Goal: Information Seeking & Learning: Learn about a topic

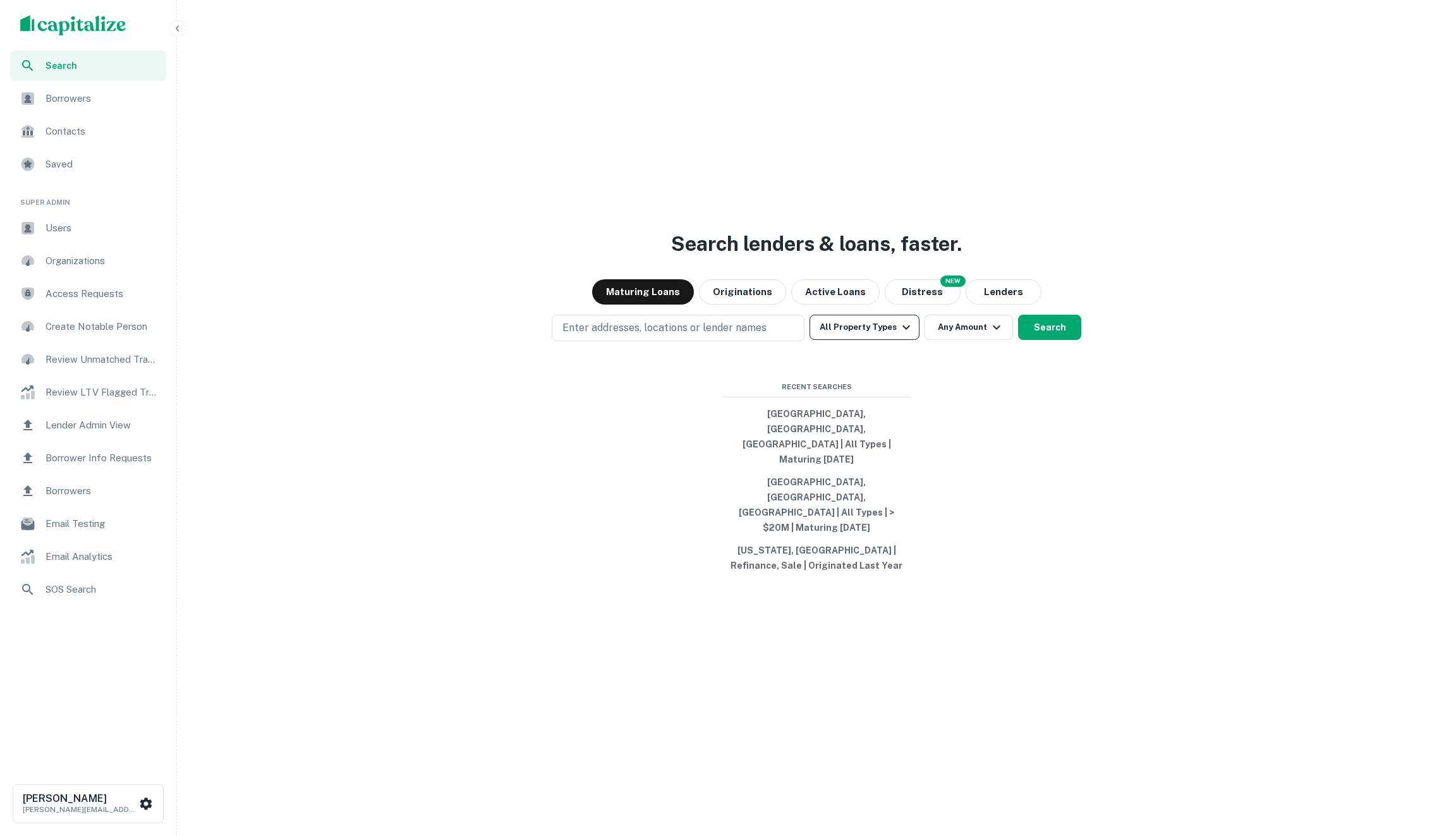
click at [871, 339] on button "All Property Types" at bounding box center [864, 326] width 110 height 25
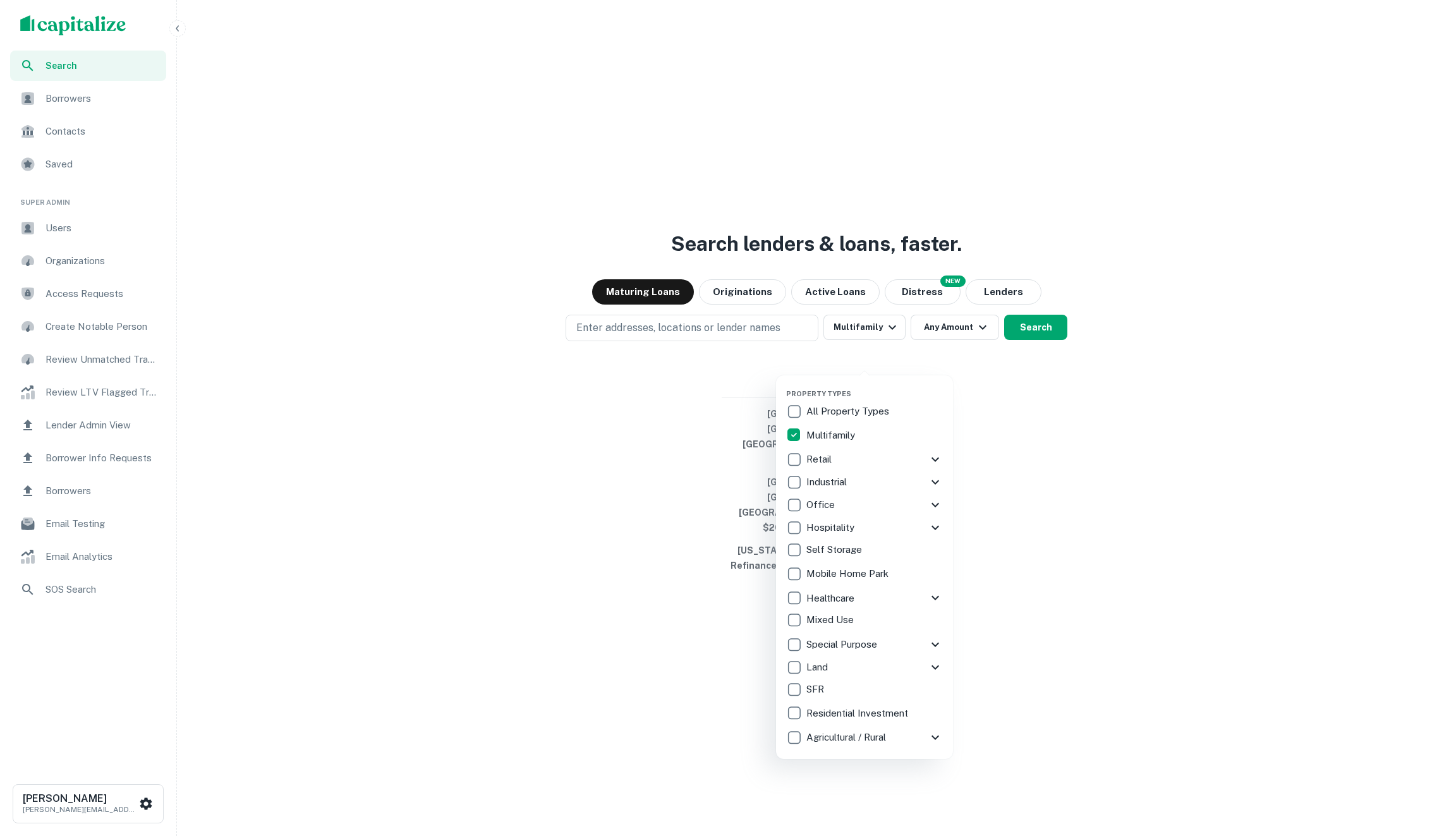
click at [807, 521] on p "Hospitality" at bounding box center [832, 527] width 50 height 15
click at [794, 586] on div "Healthcare" at bounding box center [864, 597] width 156 height 22
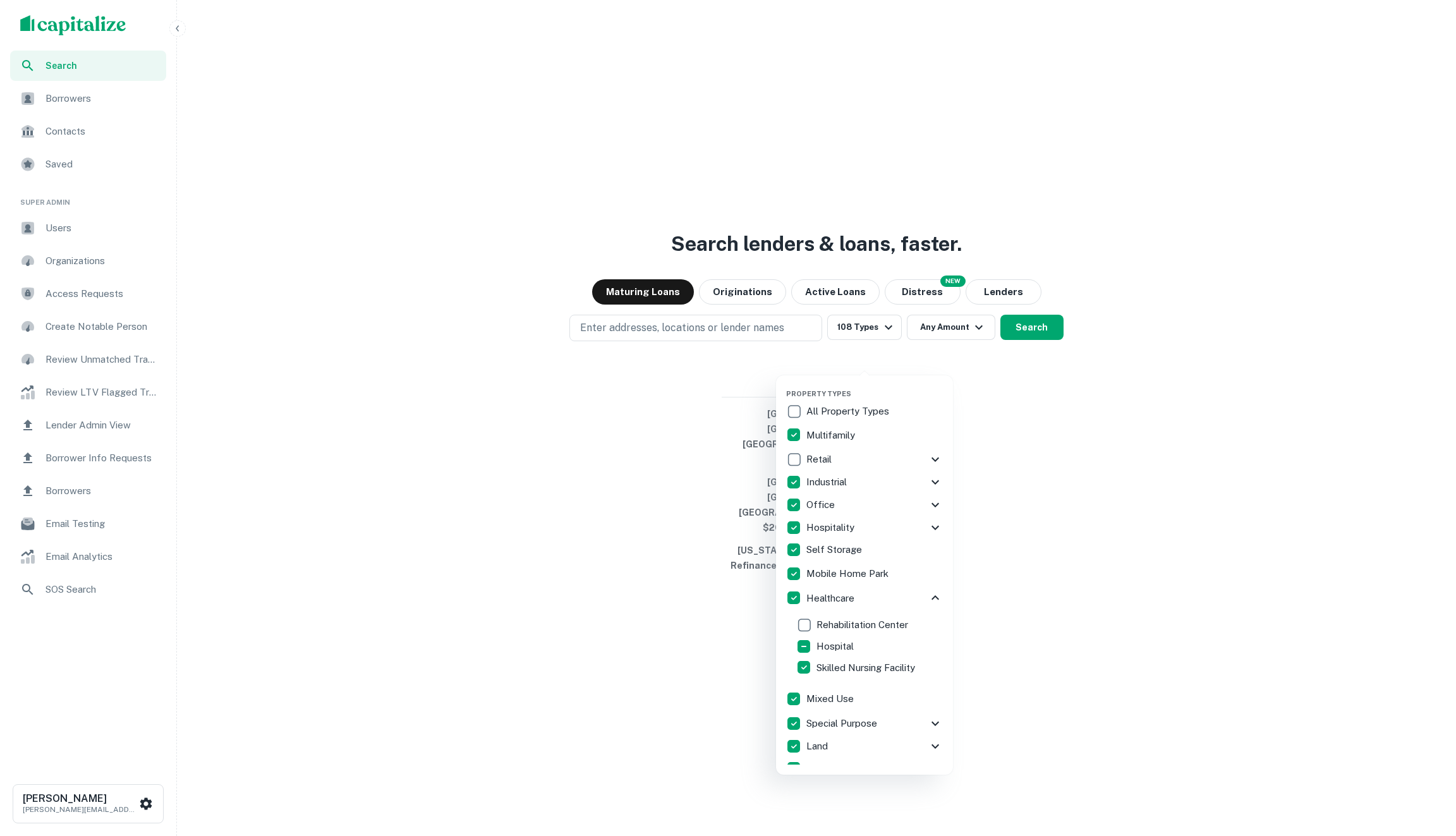
click at [822, 406] on p "All Property Types" at bounding box center [849, 411] width 86 height 15
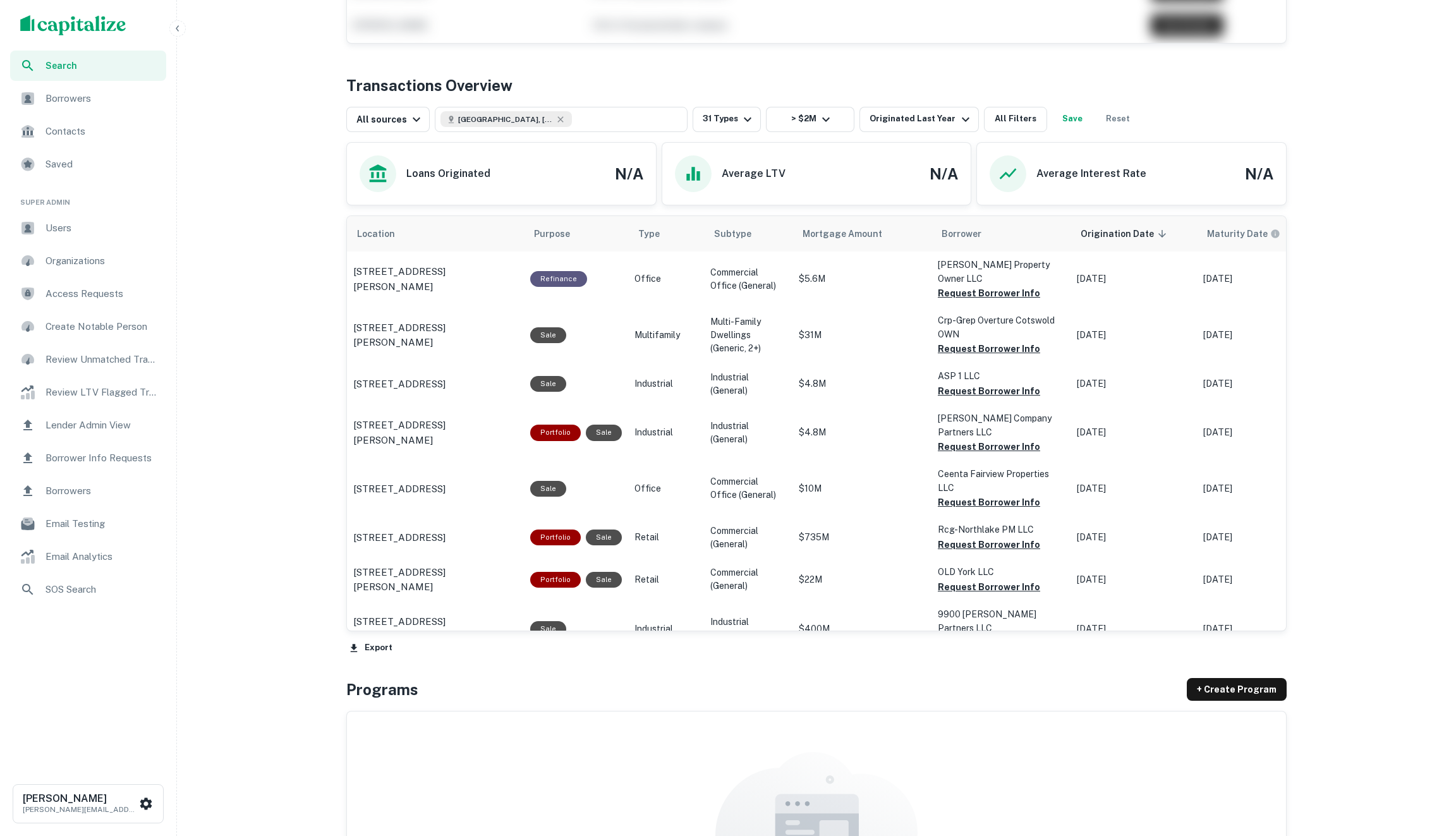
scroll to position [473, 0]
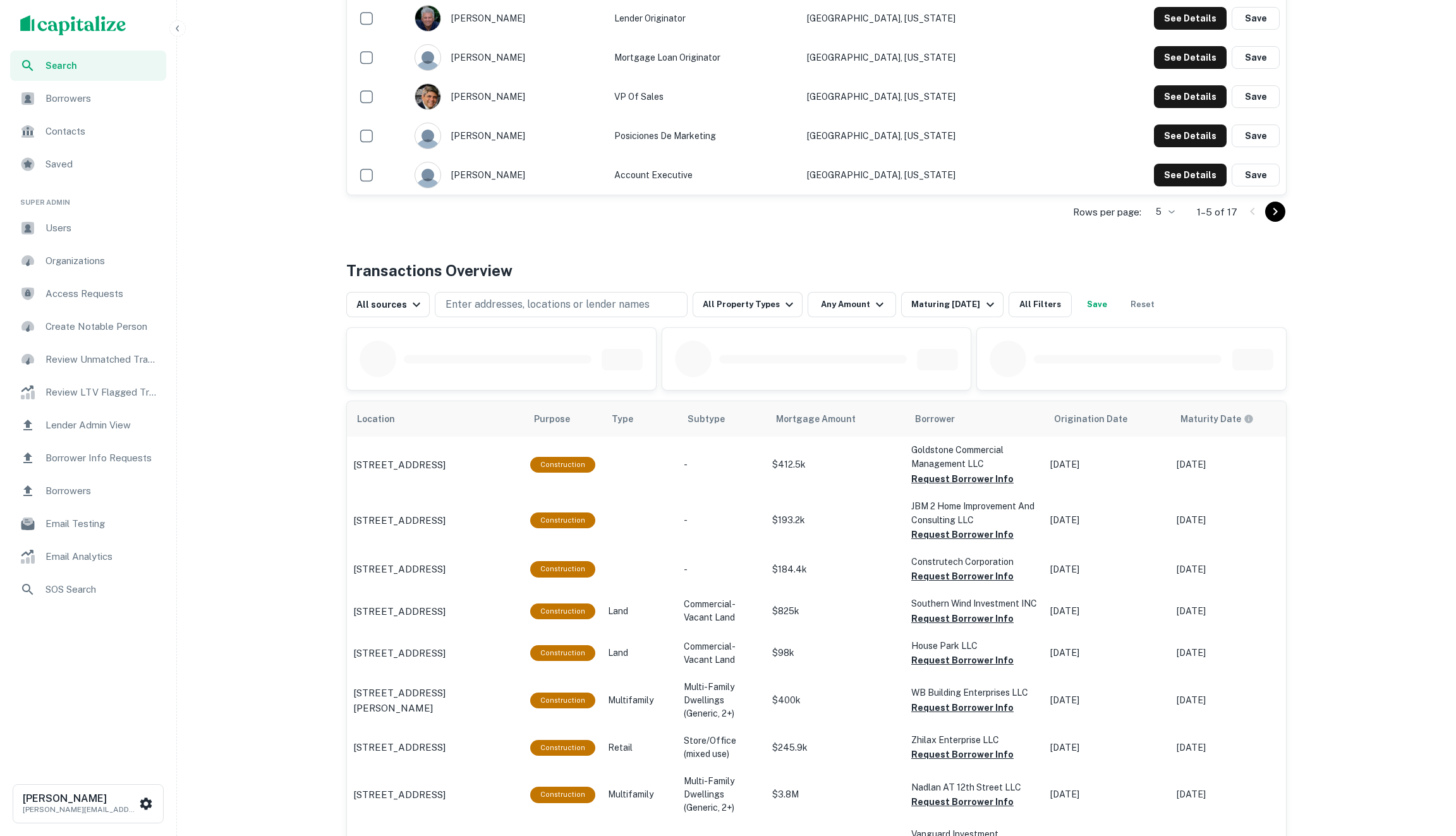
scroll to position [289, 0]
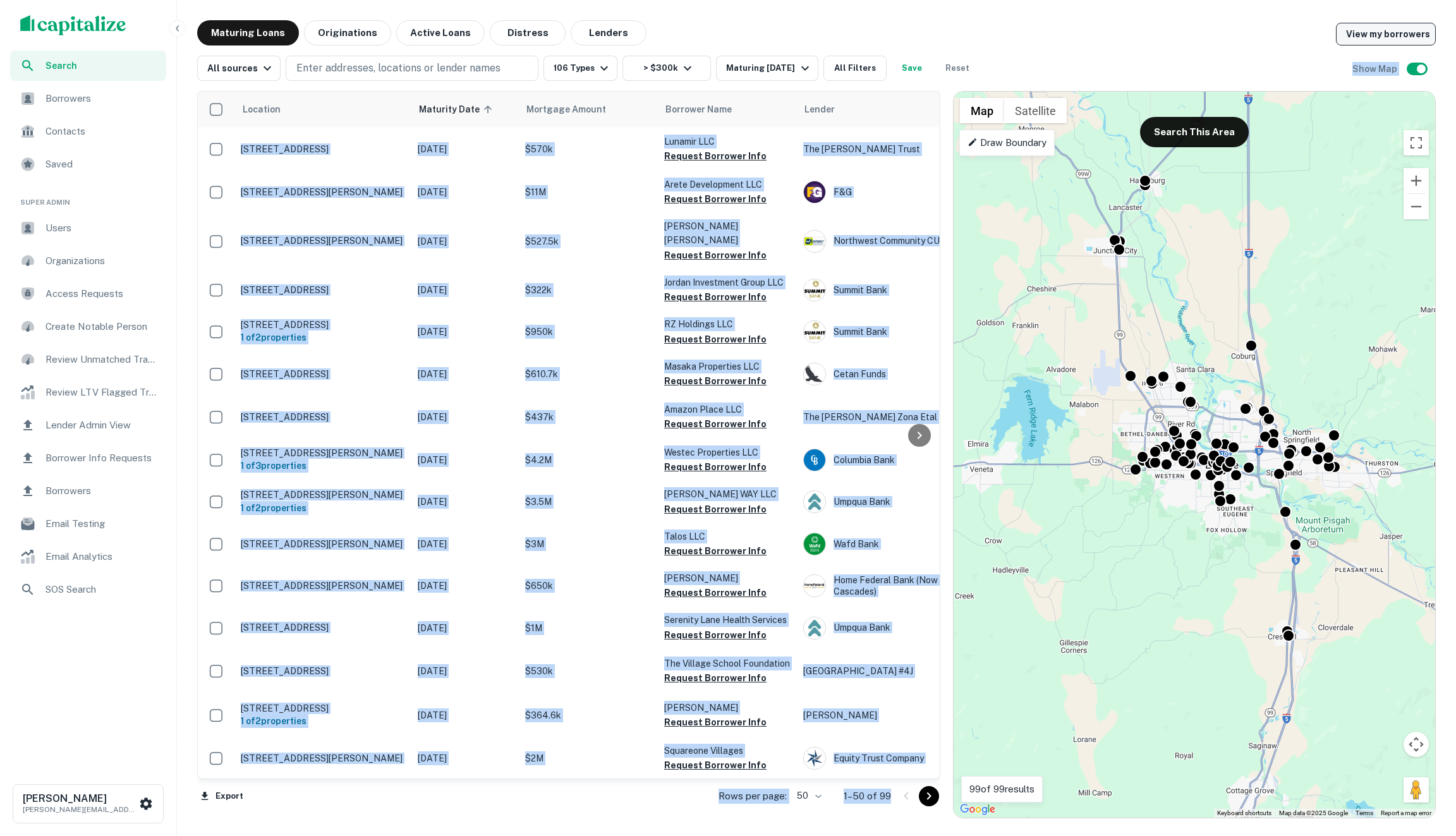
drag, startPoint x: 1331, startPoint y: 49, endPoint x: 1380, endPoint y: 36, distance: 50.7
click at [1380, 36] on div "Maturing Loans Originations Active Loans Distress Lenders View my borrowers All…" at bounding box center [816, 419] width 1238 height 798
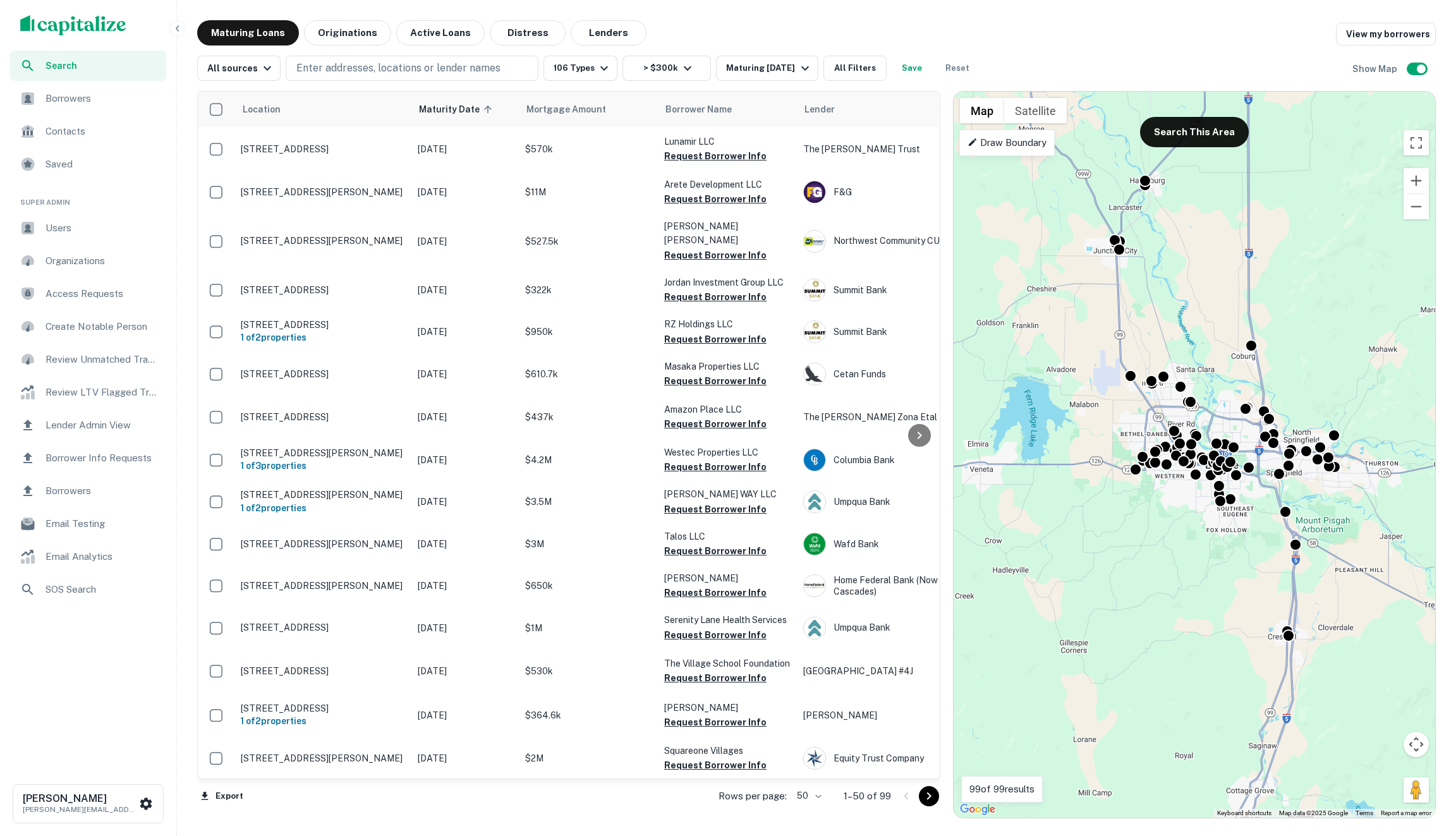
click at [1262, 41] on div "Maturing Loans Originations Active Loans Distress Lenders View my borrowers" at bounding box center [816, 33] width 1238 height 25
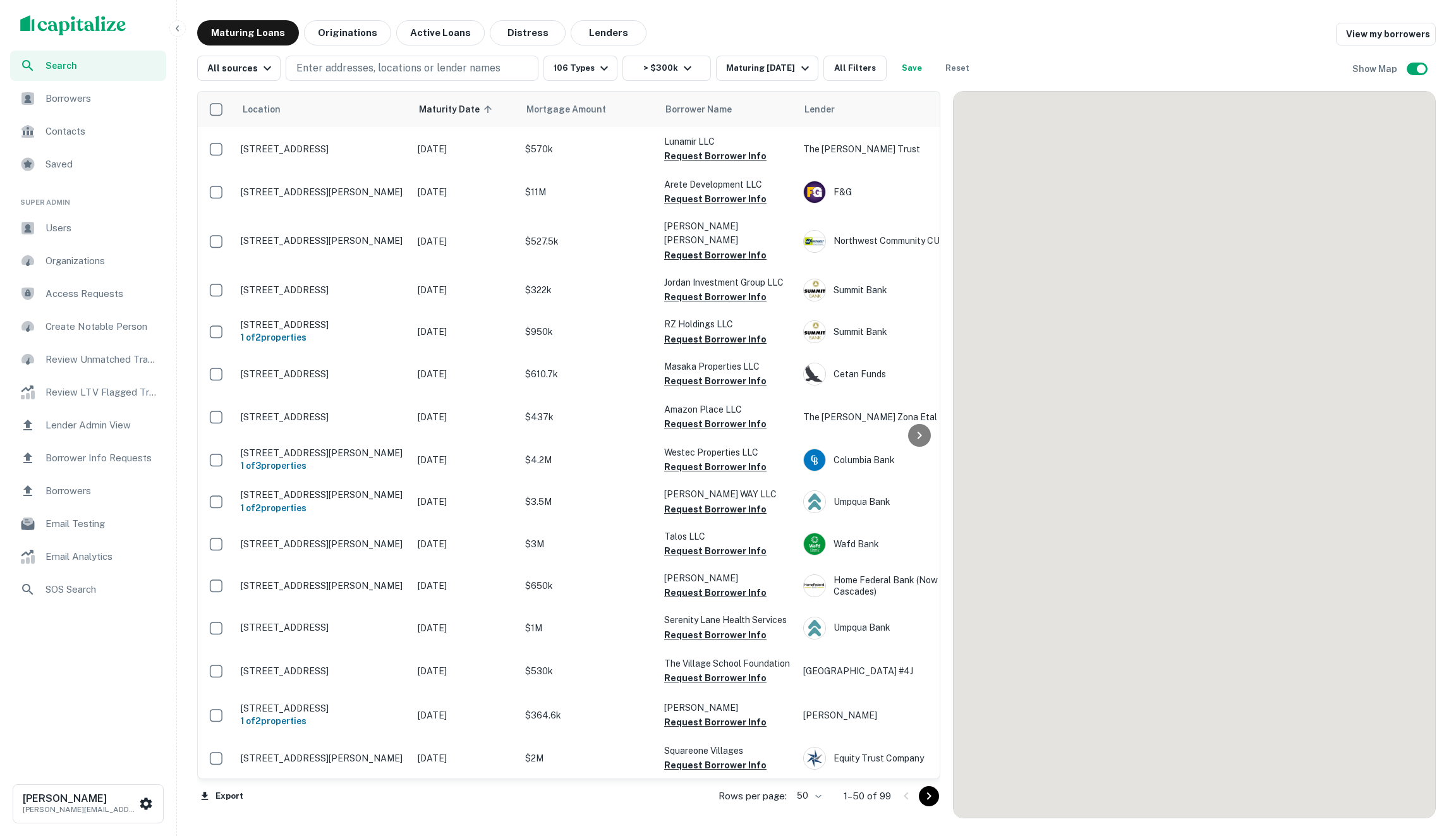
click at [1146, 31] on div "Maturing Loans Originations Active Loans Distress Lenders View my borrowers" at bounding box center [816, 33] width 1238 height 25
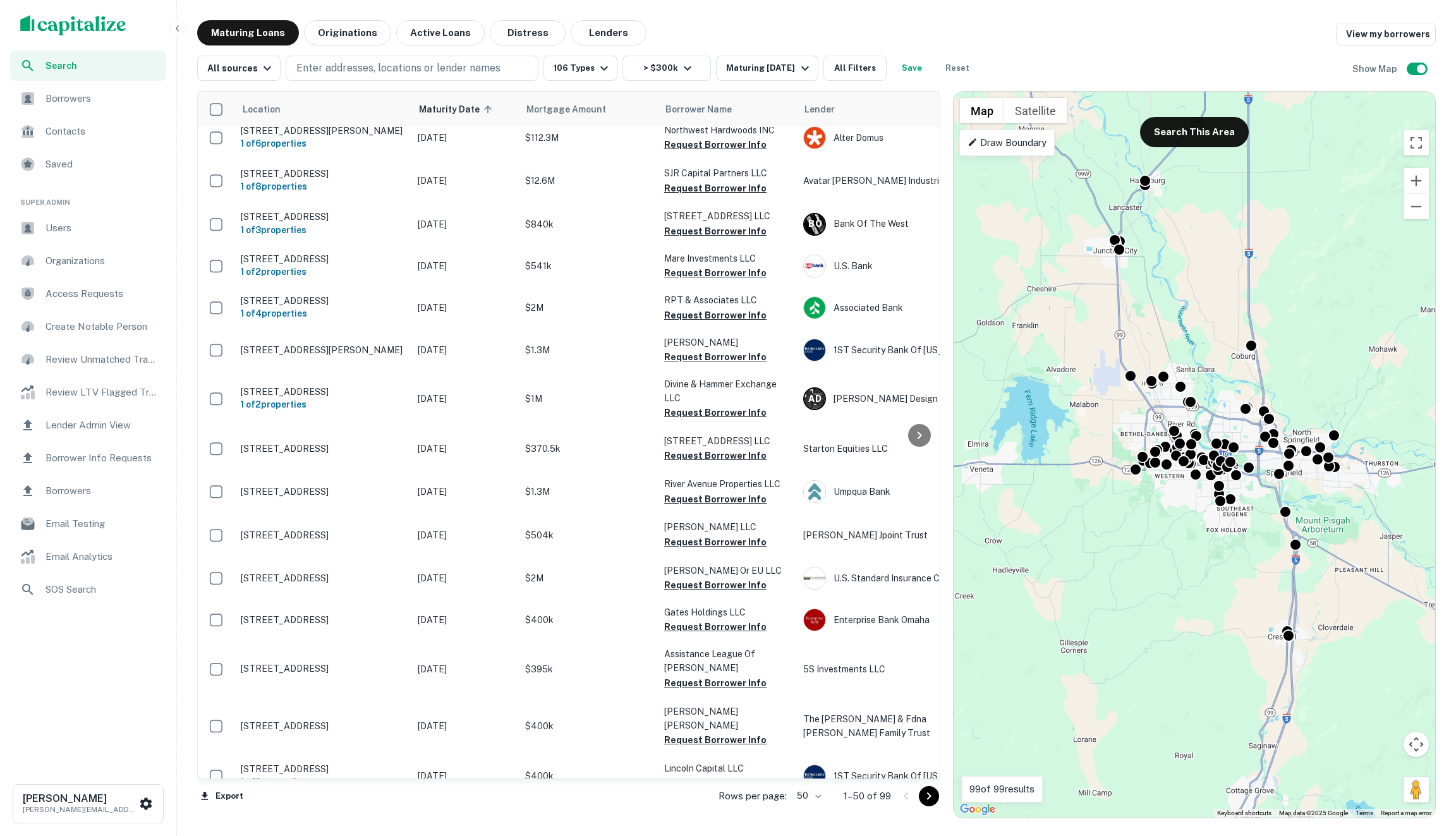
scroll to position [1561, 0]
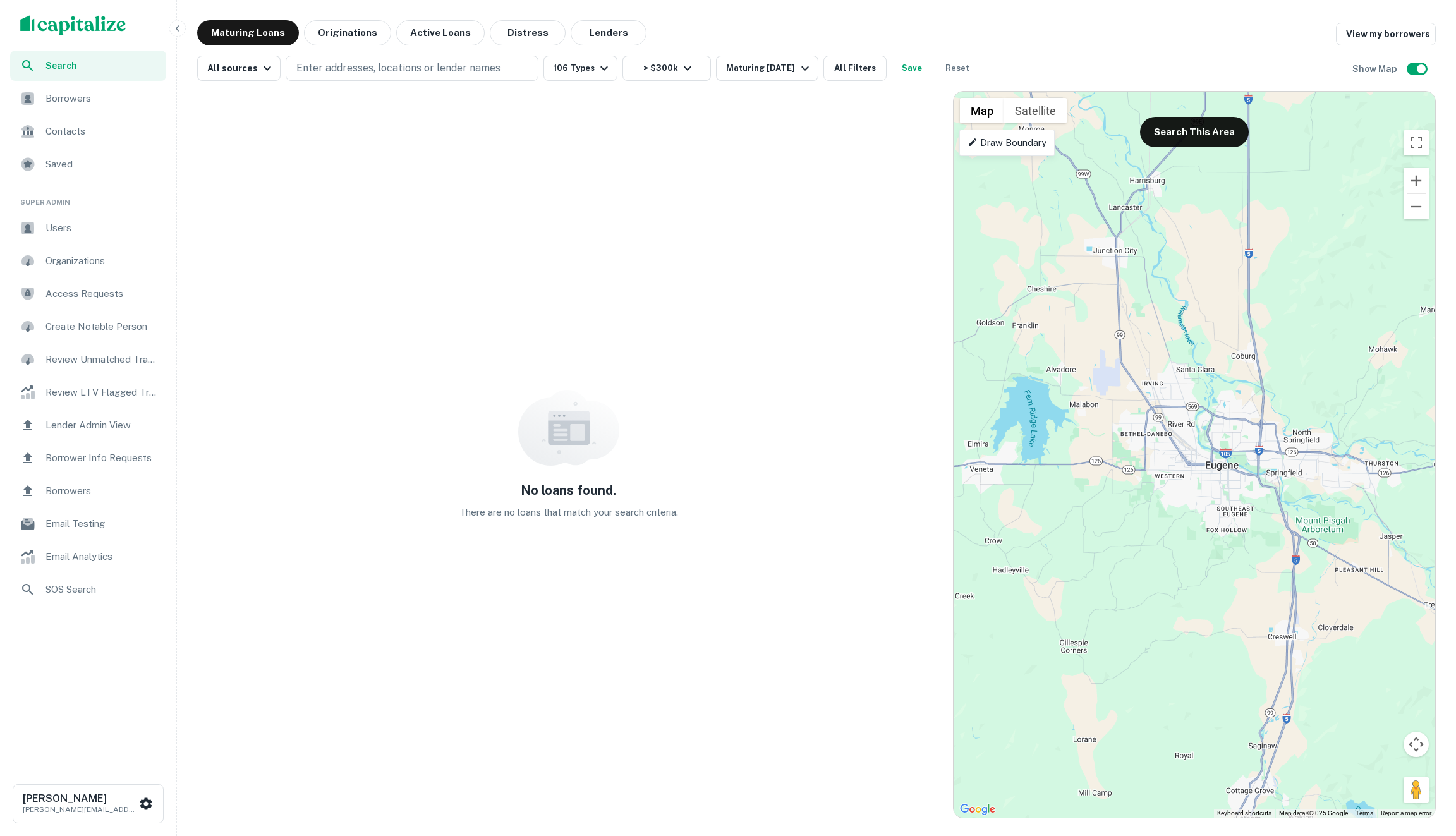
click at [793, 245] on div "No loans found. There are no loans that match your search criteria." at bounding box center [568, 455] width 743 height 727
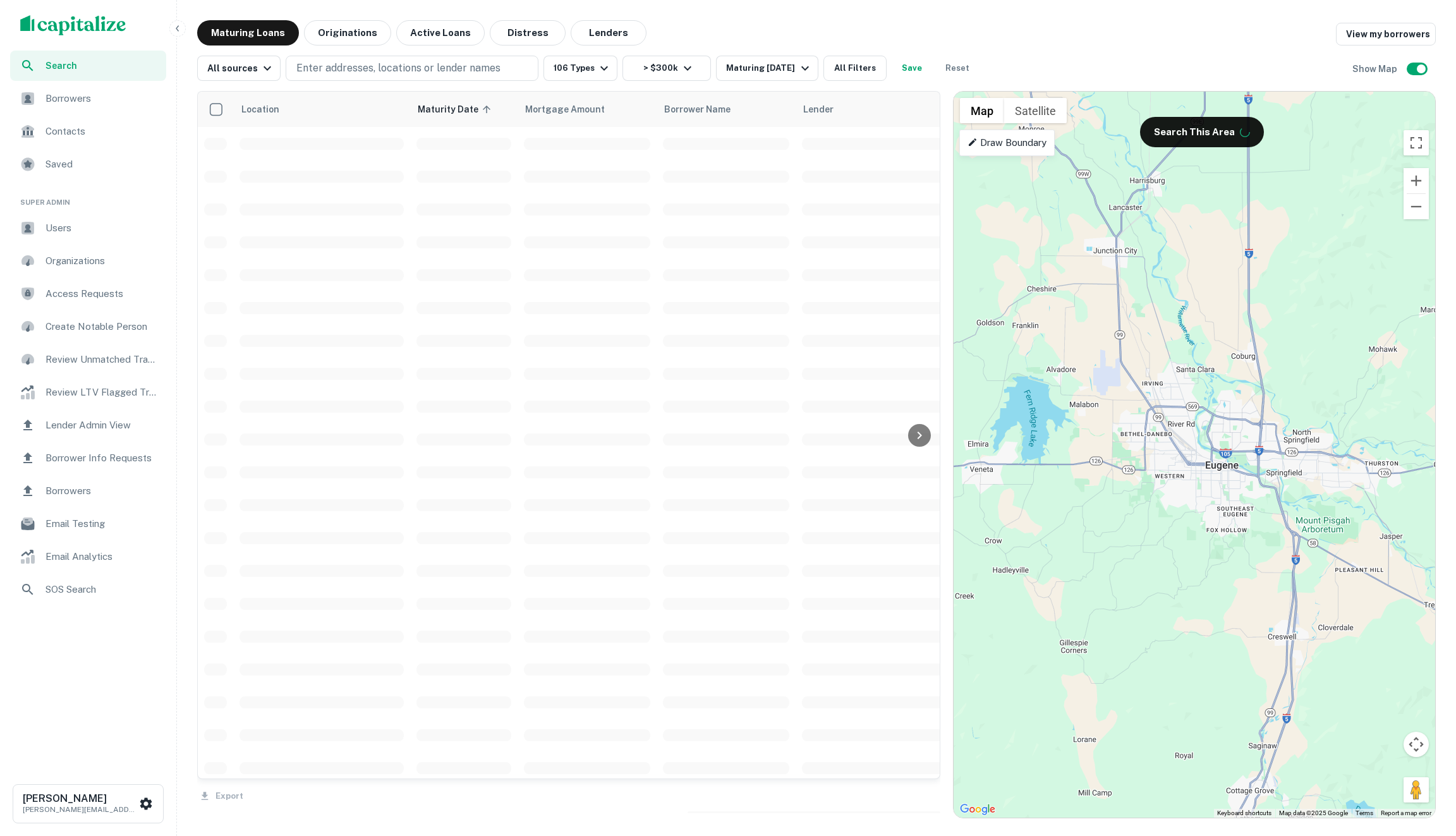
click at [982, 18] on div "Search Borrowers Contacts Saved Super Admin Users Organizations Access Requests…" at bounding box center [728, 418] width 1456 height 836
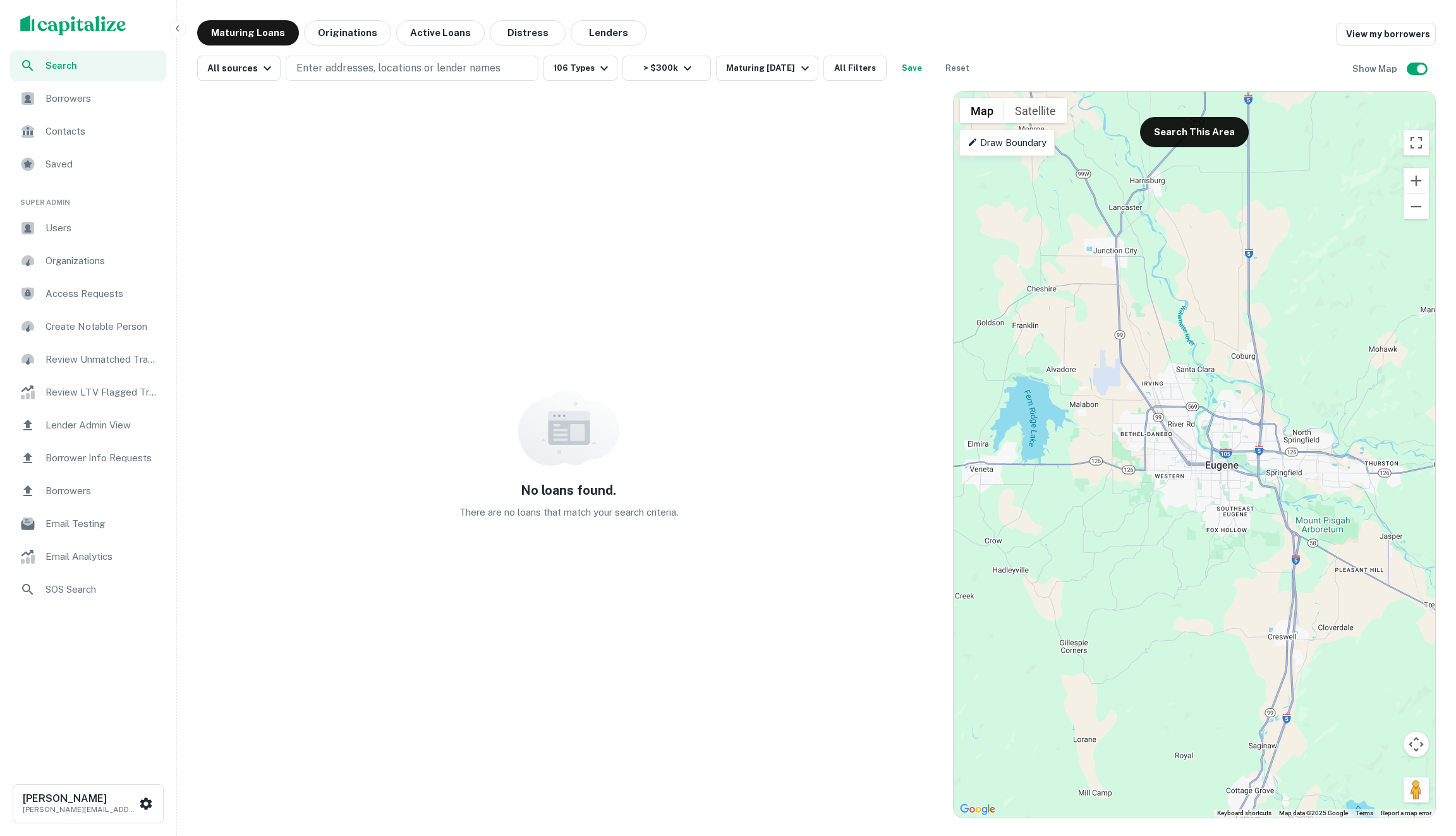
click at [982, 18] on div "Search Borrowers Contacts Saved Super Admin Users Organizations Access Requests…" at bounding box center [728, 418] width 1456 height 836
